Goal: Information Seeking & Learning: Compare options

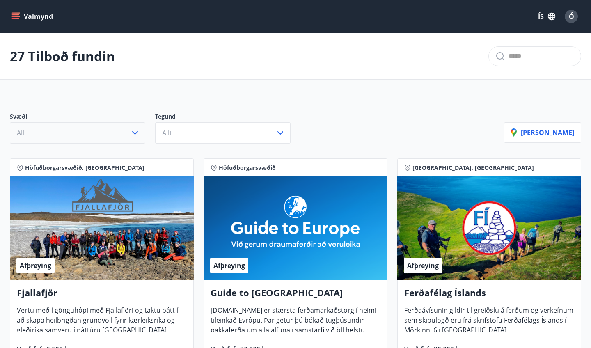
click at [133, 136] on icon "button" at bounding box center [135, 133] width 10 height 10
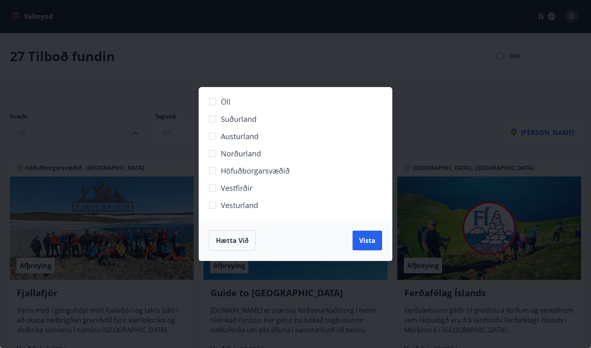
click at [249, 117] on span "Suðurland" at bounding box center [239, 119] width 36 height 11
click at [236, 153] on span "Norðurland" at bounding box center [241, 153] width 40 height 11
click at [233, 206] on span "Vesturland" at bounding box center [239, 205] width 37 height 11
click at [372, 243] on span "Vista" at bounding box center [367, 240] width 16 height 9
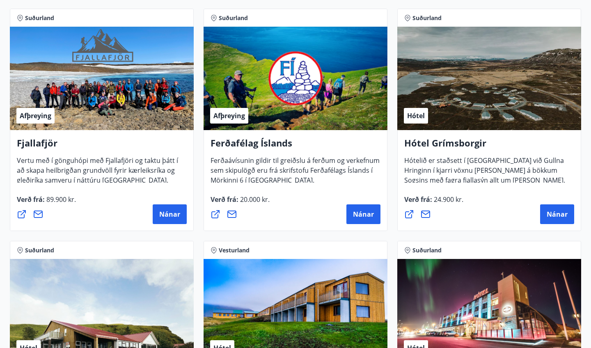
scroll to position [180, 0]
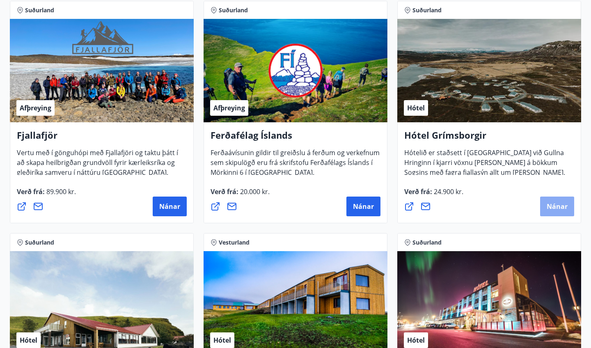
click at [565, 212] on button "Nánar" at bounding box center [557, 206] width 34 height 20
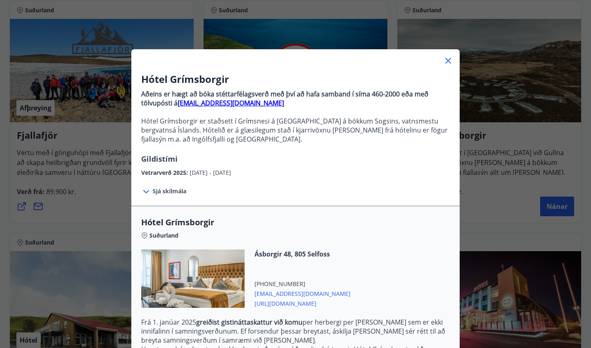
click at [447, 60] on icon at bounding box center [448, 61] width 6 height 6
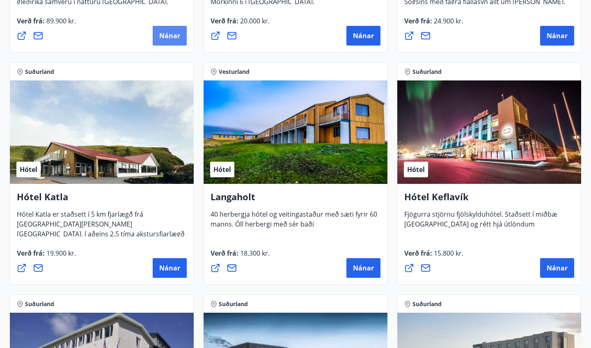
scroll to position [355, 0]
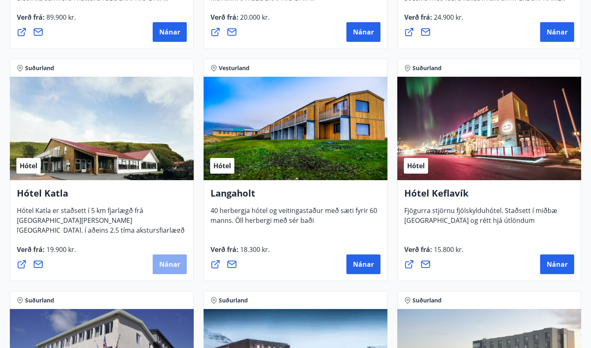
click at [172, 263] on span "Nánar" at bounding box center [169, 264] width 21 height 9
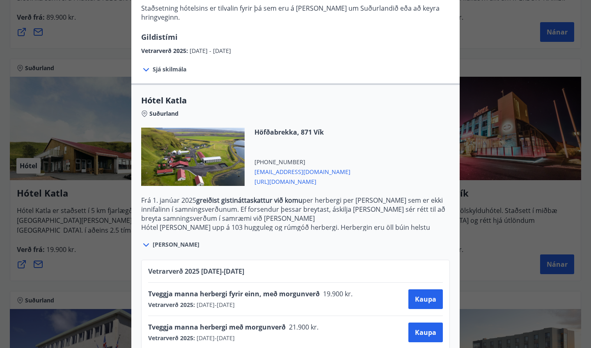
scroll to position [0, 0]
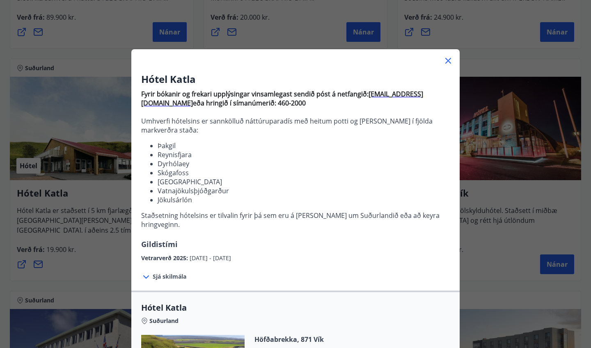
click at [104, 243] on div "Hótel Katla Fyrir bókanir og frekari upplýsingar vinsamlegast sendið póst á net…" at bounding box center [295, 174] width 591 height 348
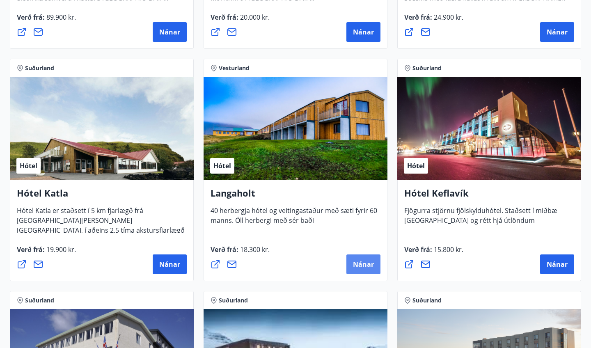
click at [361, 260] on span "Nánar" at bounding box center [363, 264] width 21 height 9
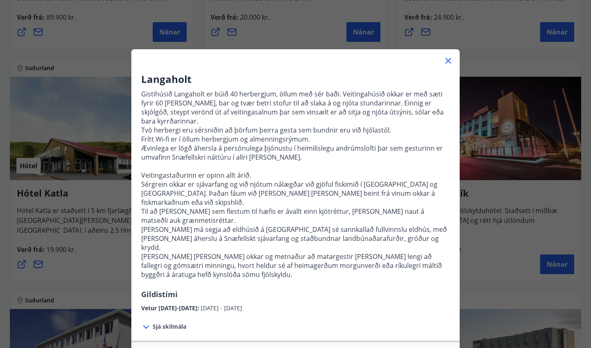
click at [96, 216] on div "Langaholt Gistihúsið [GEOGRAPHIC_DATA] er búið 40 herbergjum, öllum með sér bað…" at bounding box center [295, 174] width 591 height 348
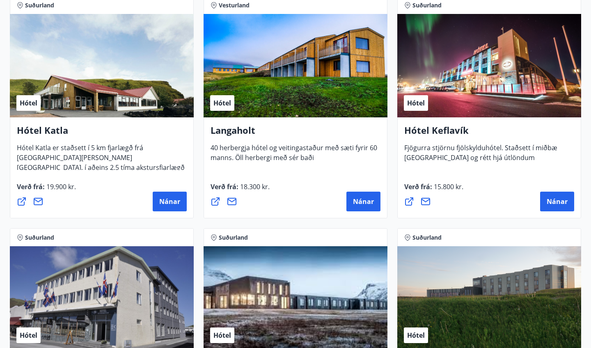
scroll to position [419, 0]
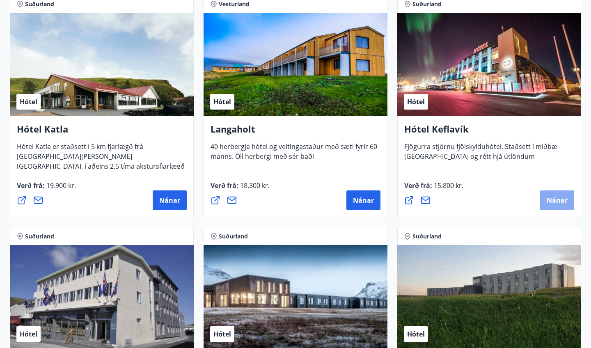
click at [550, 200] on span "Nánar" at bounding box center [556, 200] width 21 height 9
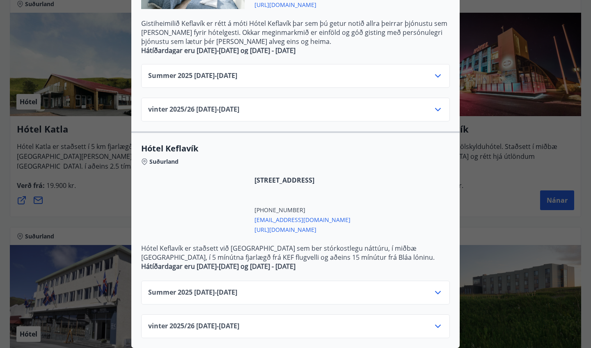
scroll to position [267, 0]
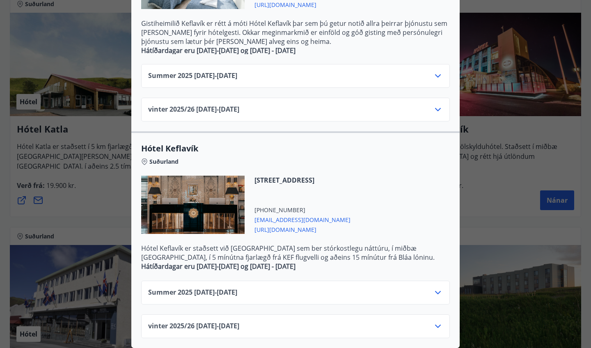
click at [438, 325] on icon at bounding box center [438, 326] width 10 height 10
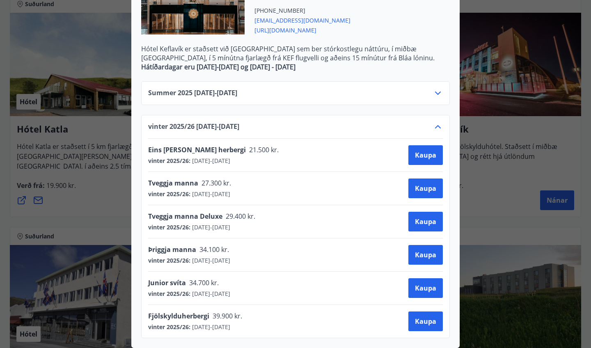
scroll to position [0, 0]
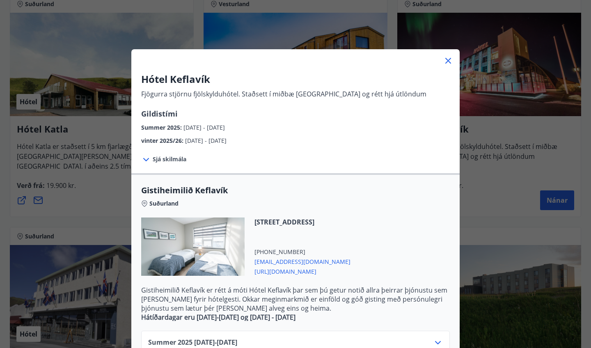
click at [491, 60] on div "Hótel Keflavík Fjögurra stjörnu fjölskylduhótel. Staðsett í miðbæ [GEOGRAPHIC_D…" at bounding box center [295, 174] width 591 height 348
click at [490, 60] on div "Hótel Keflavík Fjögurra stjörnu fjölskylduhótel. Staðsett í miðbæ [GEOGRAPHIC_D…" at bounding box center [295, 174] width 591 height 348
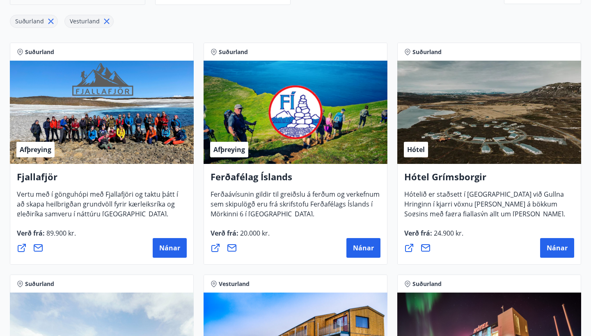
scroll to position [142, 0]
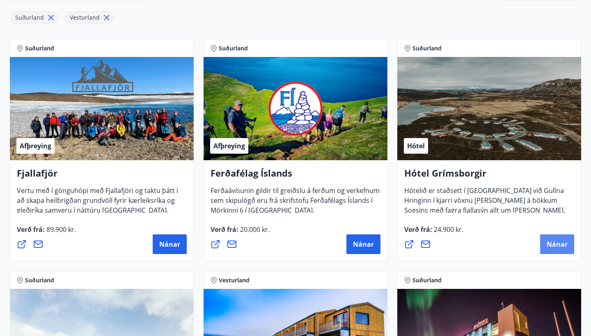
click at [561, 246] on span "Nánar" at bounding box center [556, 244] width 21 height 9
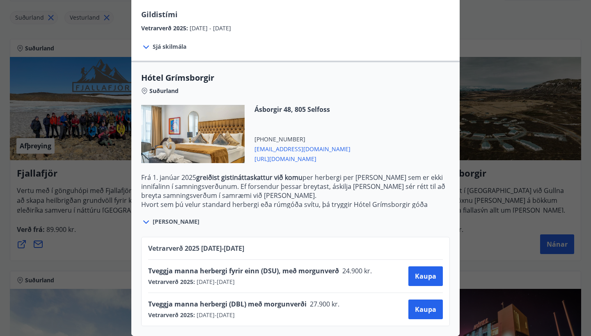
scroll to position [144, 0]
click at [103, 215] on div "Hótel Grímsborgir Aðeins er hægt að bóka stéttarfélagsverð með því að hafa samb…" at bounding box center [295, 168] width 591 height 336
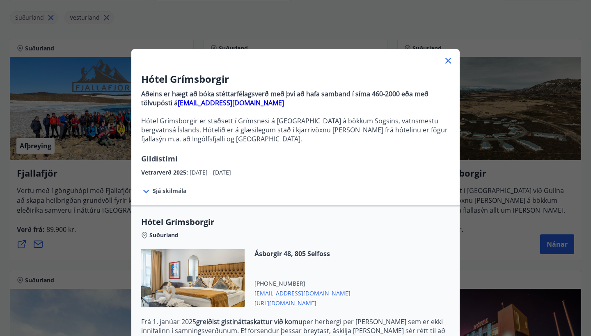
click at [450, 60] on icon at bounding box center [448, 61] width 10 height 10
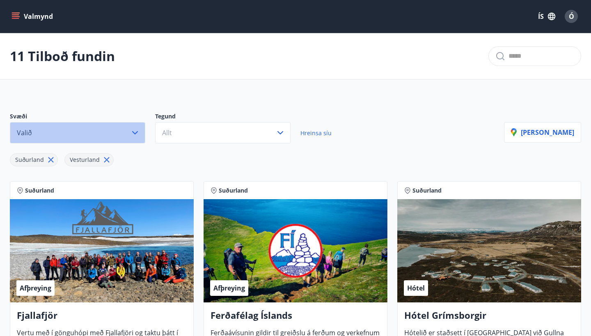
click at [118, 132] on button "Valið" at bounding box center [77, 132] width 135 height 21
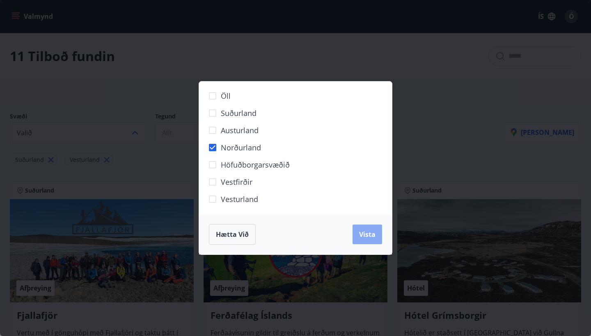
click at [373, 237] on span "Vista" at bounding box center [367, 234] width 16 height 9
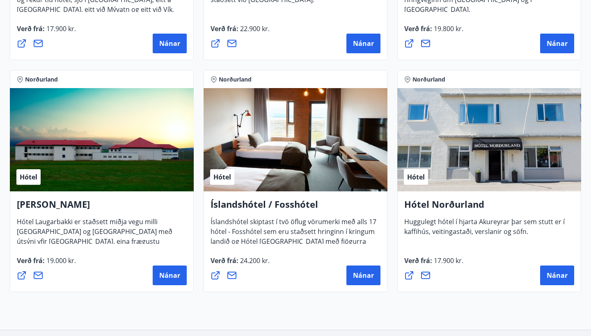
scroll to position [345, 0]
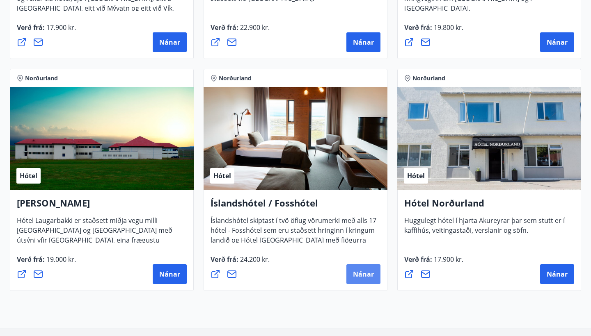
click at [368, 275] on span "Nánar" at bounding box center [363, 274] width 21 height 9
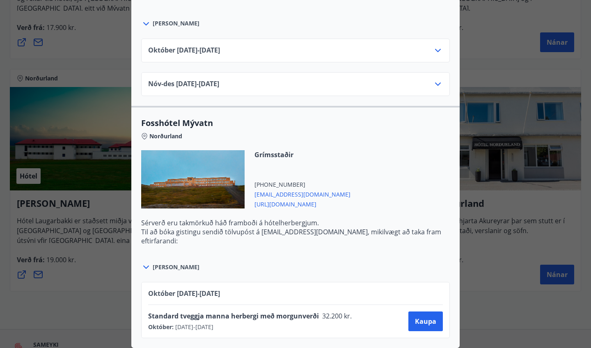
scroll to position [0, 0]
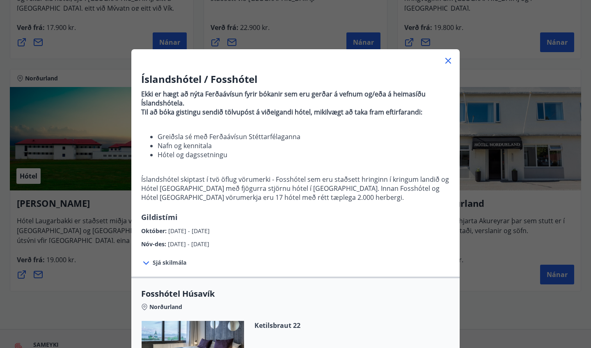
click at [34, 282] on div "Íslandshótel / Fosshótel Ekki er hægt að nýta Ferðaávísun fyrir bókanir sem eru…" at bounding box center [295, 174] width 591 height 348
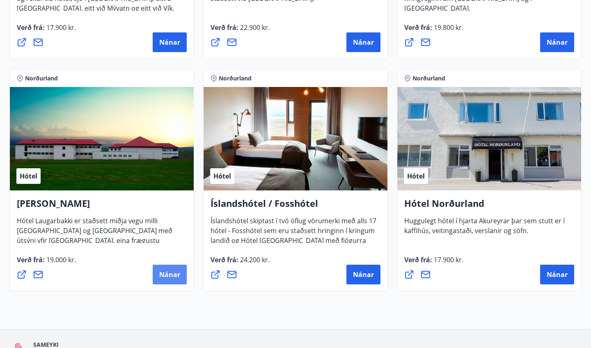
click at [165, 272] on span "Nánar" at bounding box center [169, 274] width 21 height 9
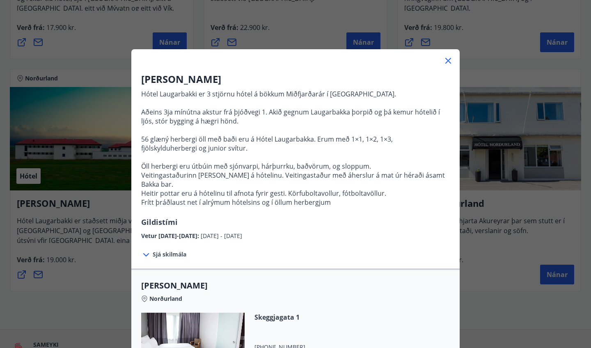
click at [89, 182] on div "Hótel Laugarbakki Hótel Laugarbakki er 3 stjörnu hótel á bökkum Miðfjarðarár í …" at bounding box center [295, 174] width 591 height 348
